Goal: Find specific page/section: Find specific page/section

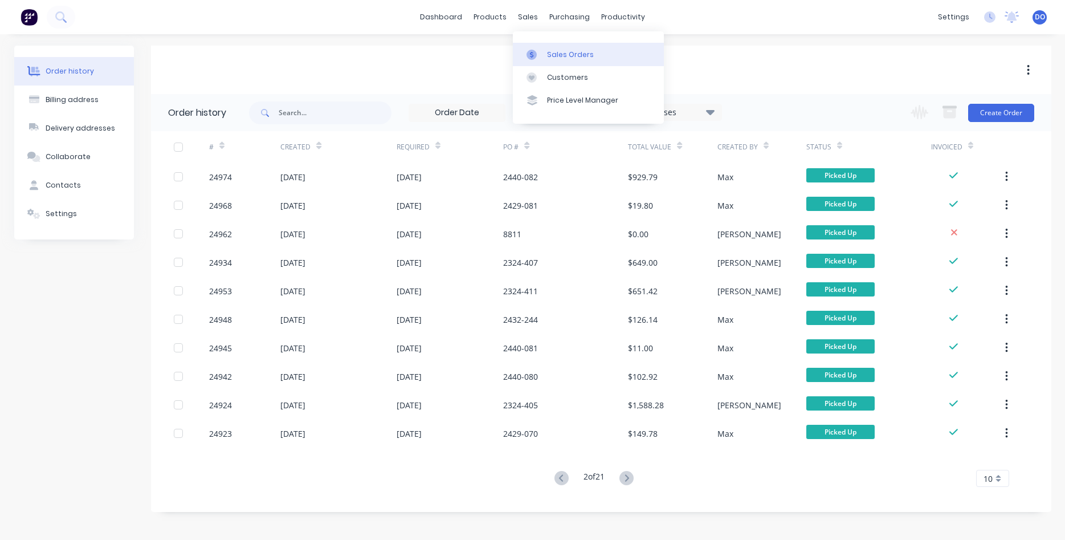
click at [551, 51] on div "Sales Orders" at bounding box center [570, 55] width 47 height 10
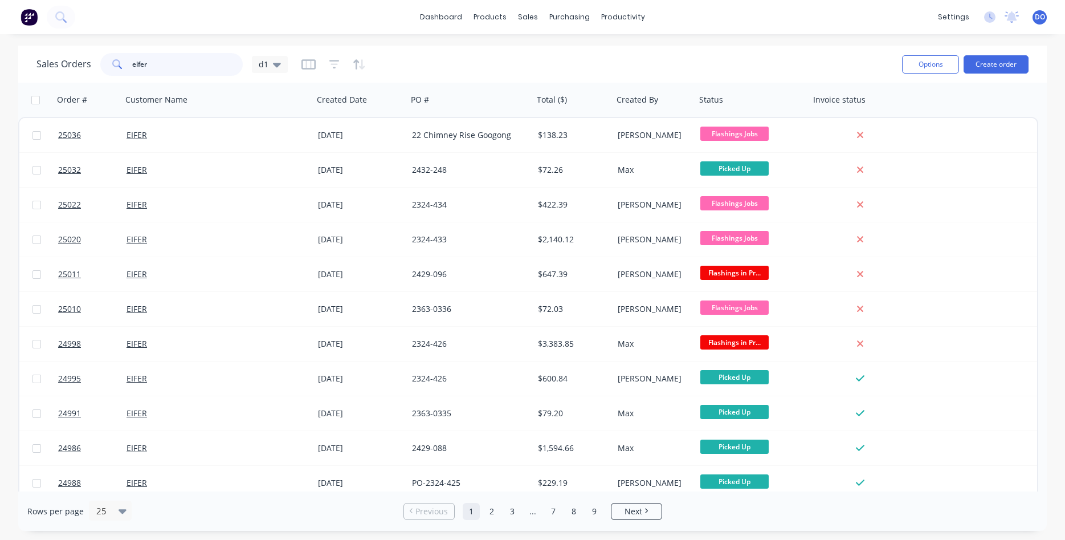
drag, startPoint x: 147, startPoint y: 62, endPoint x: 107, endPoint y: 54, distance: 41.1
click at [132, 54] on input "eifer" at bounding box center [187, 64] width 111 height 23
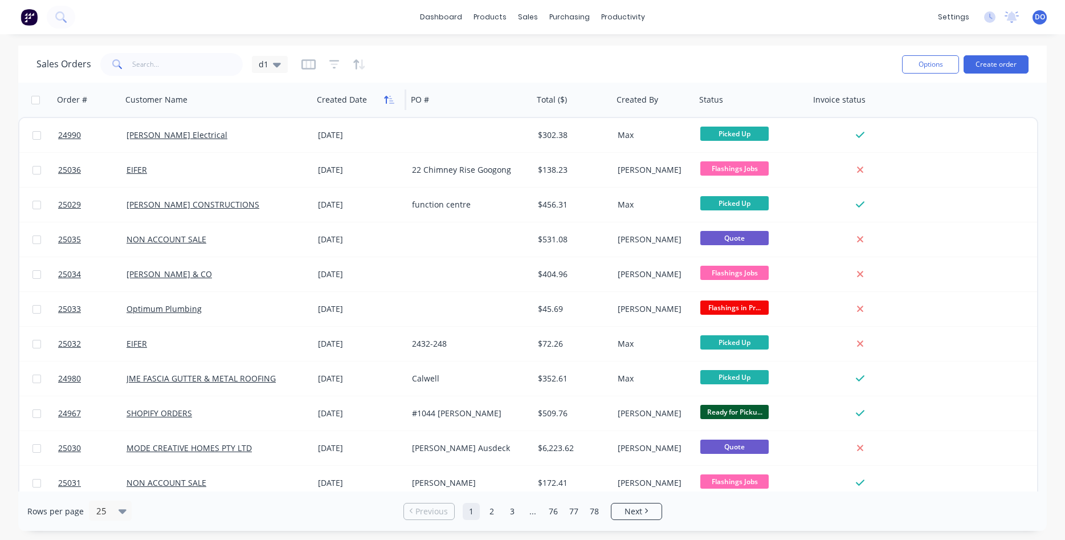
click at [385, 105] on button "button" at bounding box center [389, 99] width 17 height 17
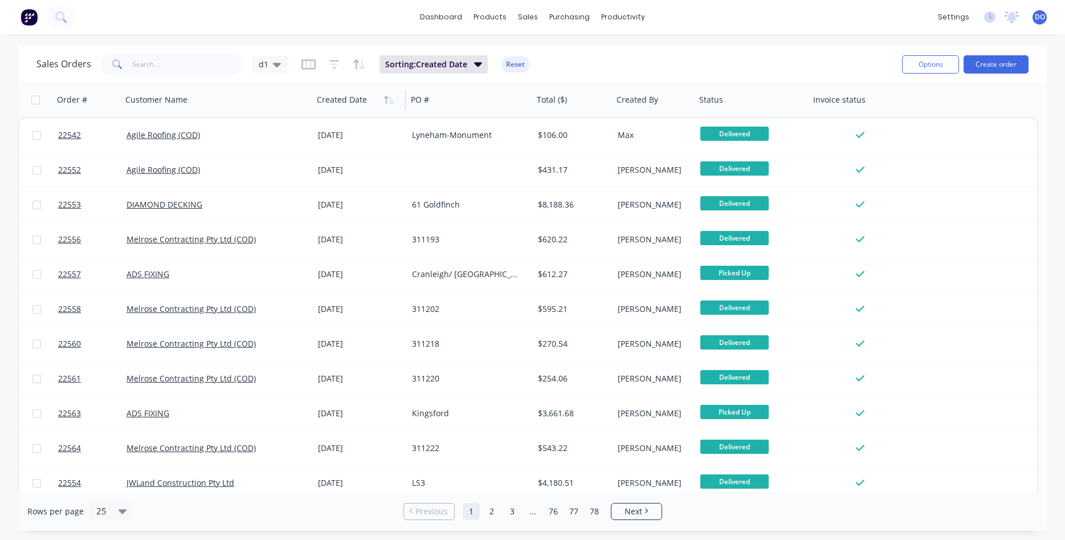
click at [385, 105] on button "button" at bounding box center [389, 99] width 17 height 17
